Goal: Information Seeking & Learning: Learn about a topic

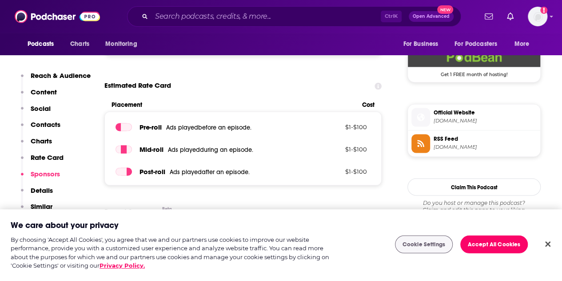
scroll to position [756, 0]
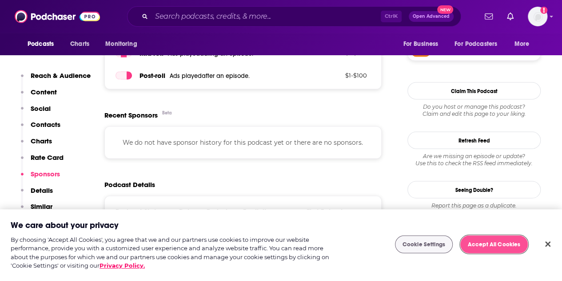
click at [476, 244] on button "Accept All Cookies" at bounding box center [495, 244] width 68 height 18
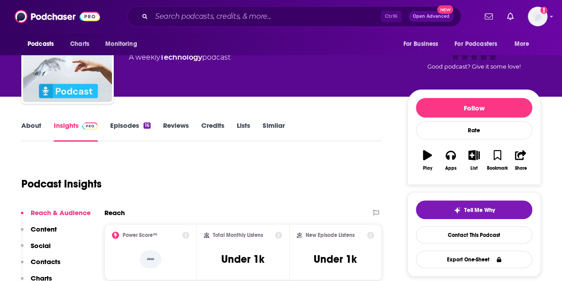
scroll to position [44, 0]
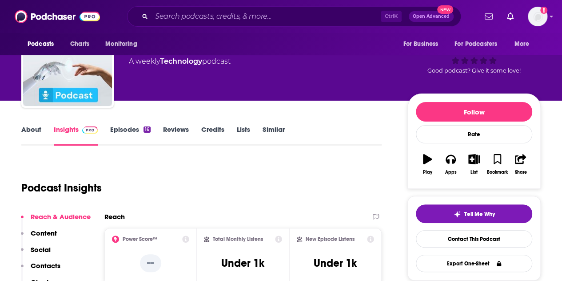
click at [125, 129] on link "Episodes 16" at bounding box center [130, 135] width 40 height 20
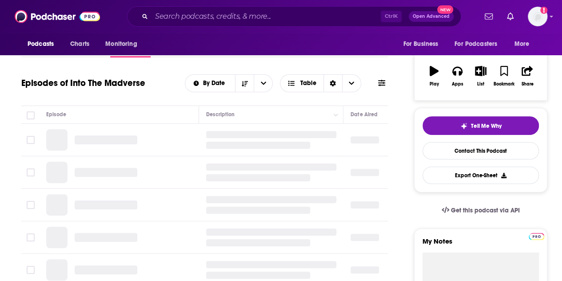
scroll to position [133, 0]
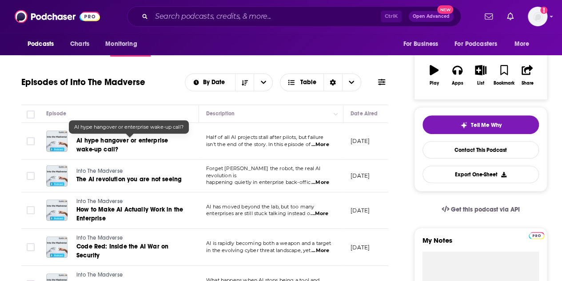
click at [129, 143] on span "AI hype hangover or enterprise wake-up call?" at bounding box center [122, 145] width 92 height 16
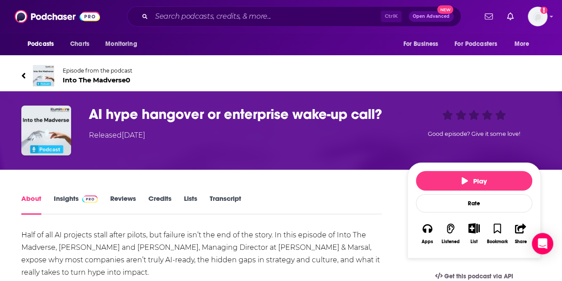
click at [24, 77] on icon at bounding box center [24, 75] width 4 height 6
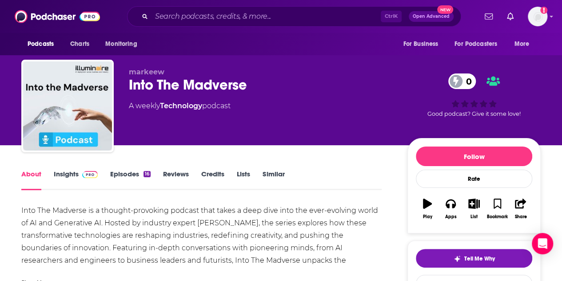
click at [189, 177] on link "Reviews" at bounding box center [176, 179] width 26 height 20
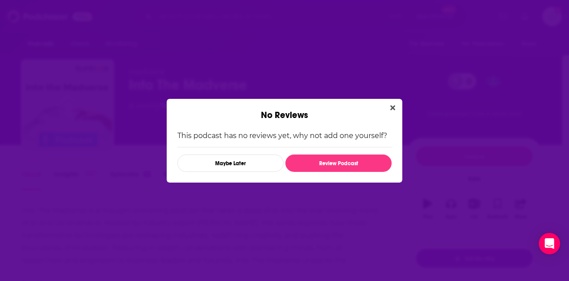
click at [392, 107] on icon "Close" at bounding box center [392, 107] width 5 height 5
